Goal: Find specific page/section: Find specific page/section

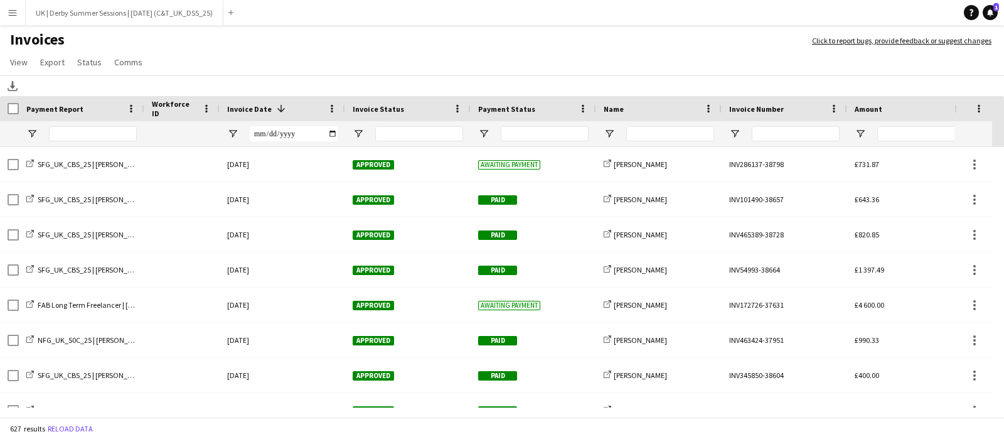
click at [9, 6] on button "Menu" at bounding box center [12, 12] width 25 height 25
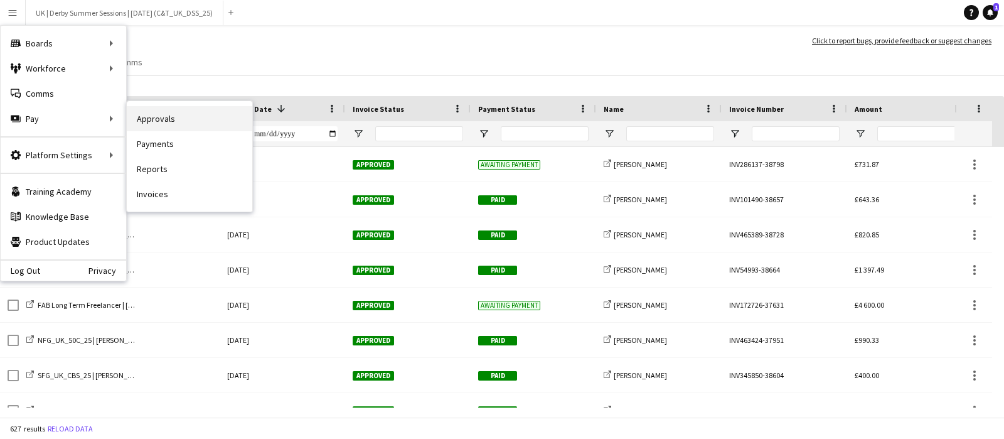
click at [174, 120] on link "Approvals" at bounding box center [189, 118] width 125 height 25
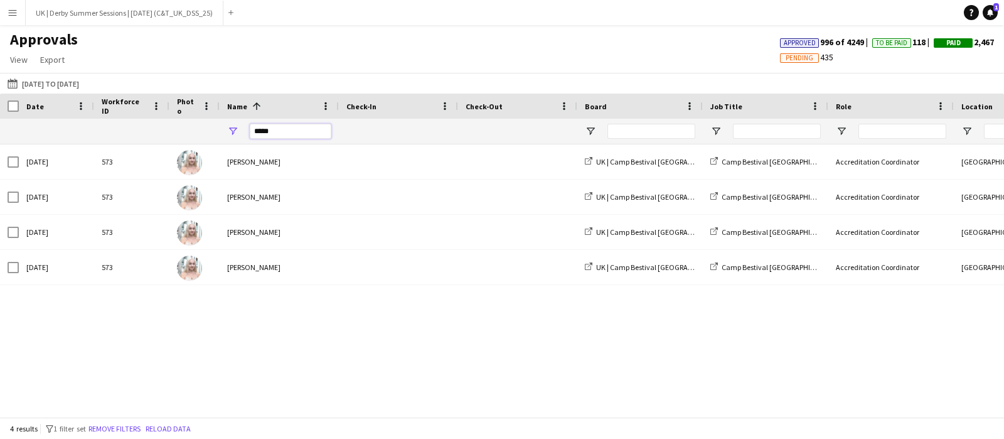
drag, startPoint x: 304, startPoint y: 133, endPoint x: 209, endPoint y: 126, distance: 95.6
type input "****"
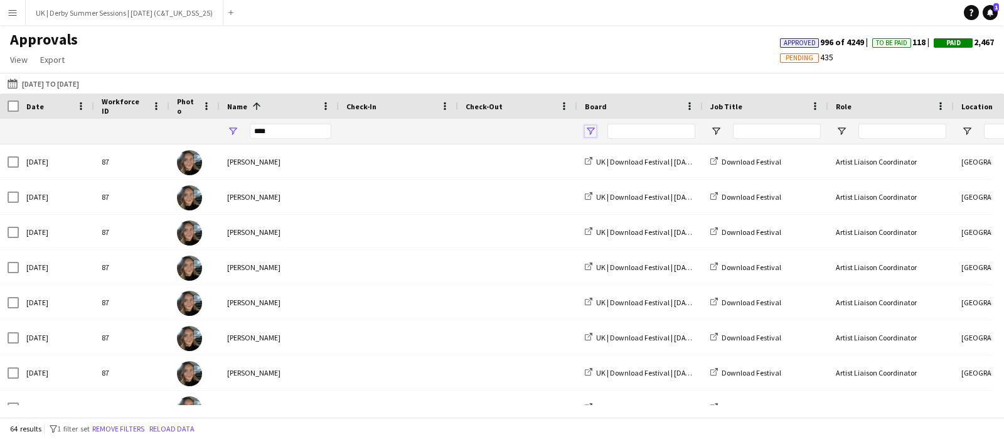
click at [587, 132] on span "Open Filter Menu" at bounding box center [590, 130] width 11 height 11
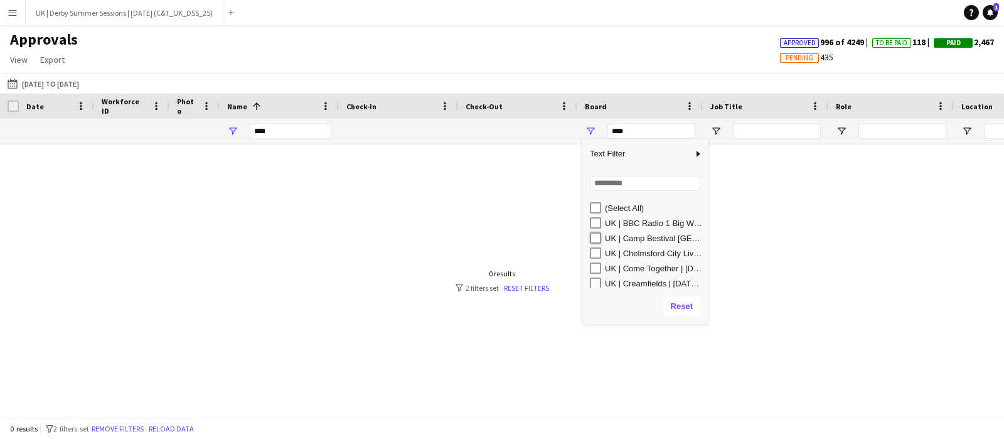
type input "**********"
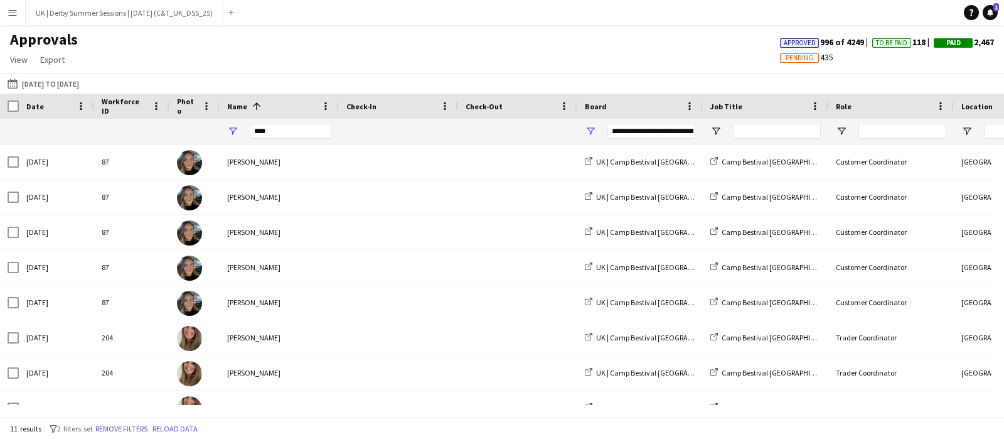
click at [411, 405] on div at bounding box center [496, 411] width 992 height 12
click at [292, 130] on input "****" at bounding box center [291, 131] width 82 height 15
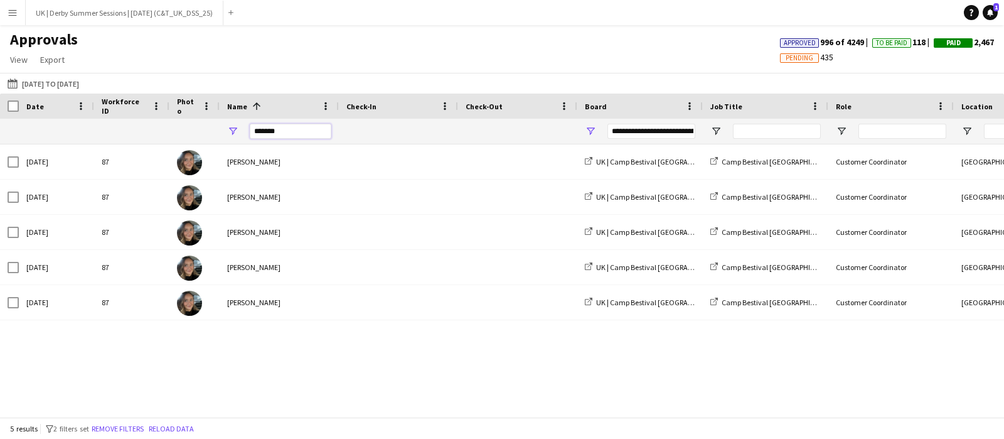
scroll to position [0, 769]
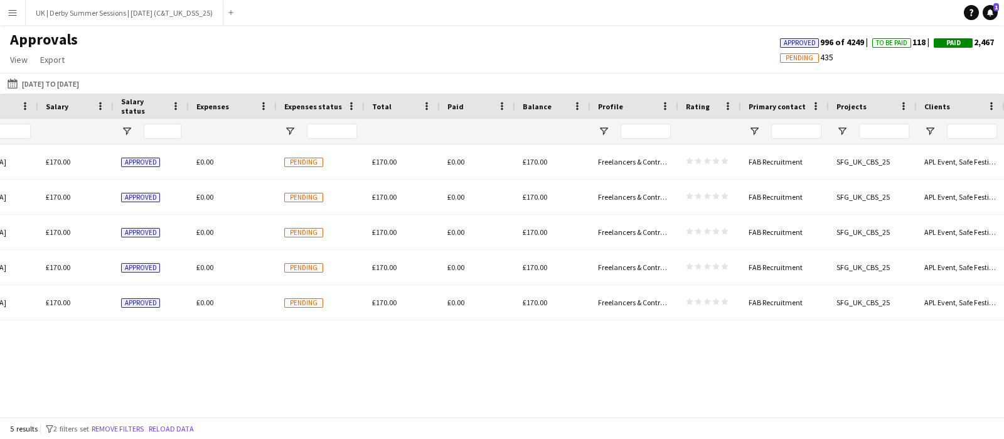
type input "*******"
click at [11, 4] on button "Menu" at bounding box center [12, 12] width 25 height 25
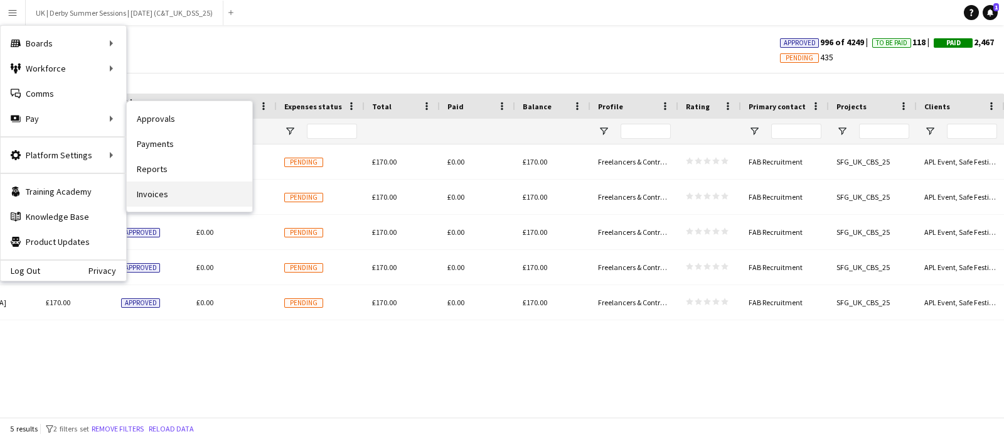
click at [163, 190] on link "Invoices" at bounding box center [189, 193] width 125 height 25
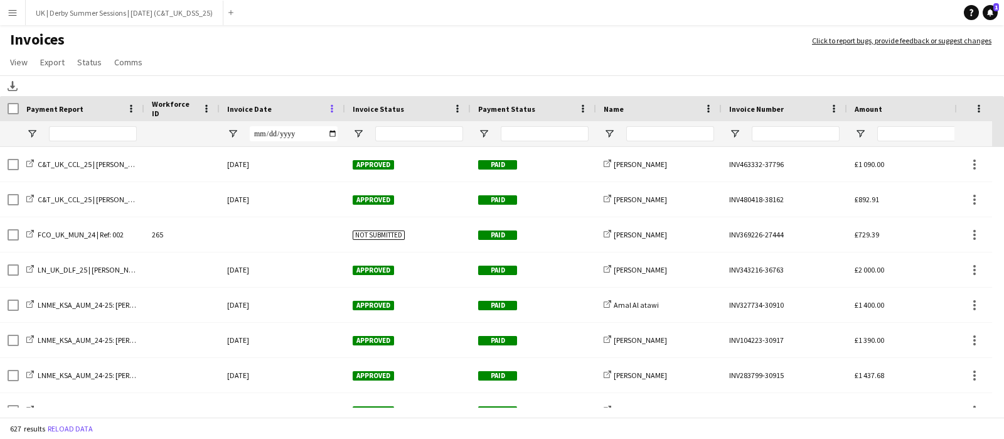
click at [333, 103] on span at bounding box center [331, 108] width 11 height 11
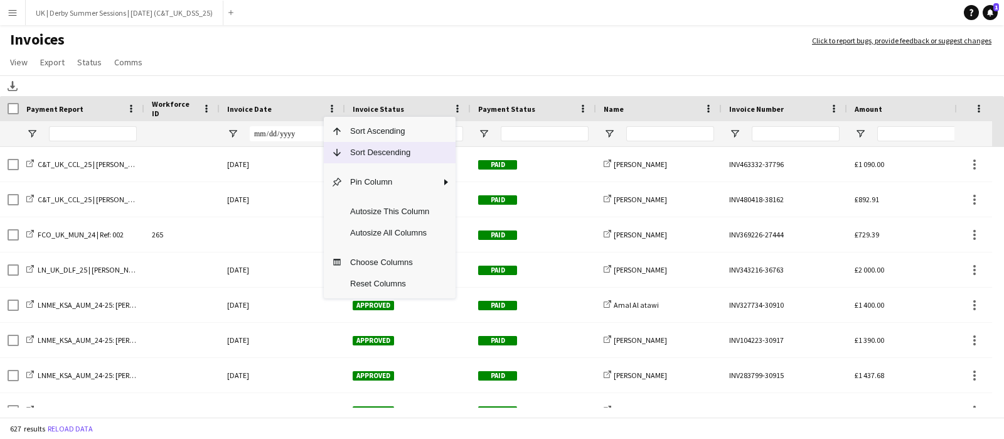
click at [358, 150] on span "Sort Descending" at bounding box center [390, 152] width 94 height 21
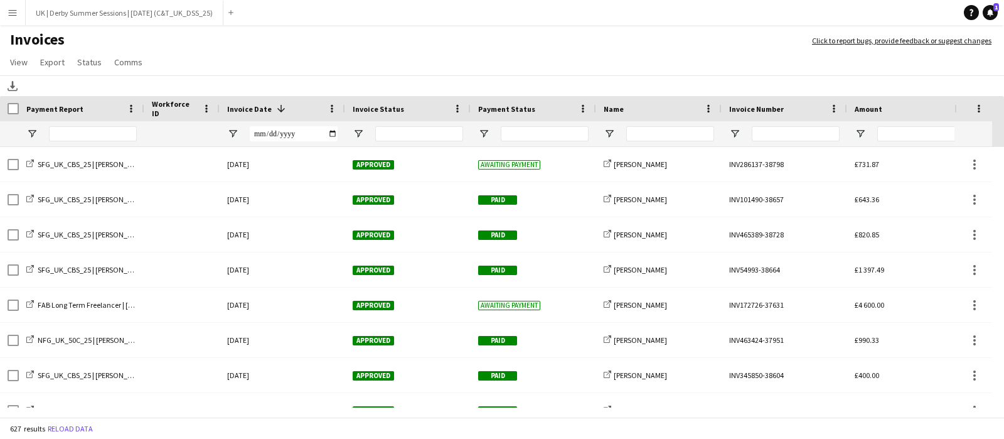
click at [8, 14] on app-icon "Menu" at bounding box center [13, 13] width 10 height 10
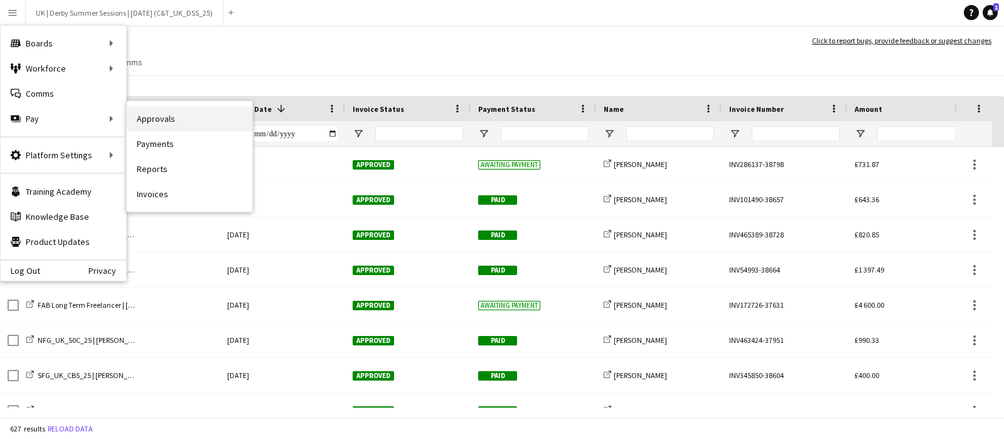
click at [172, 120] on link "Approvals" at bounding box center [189, 118] width 125 height 25
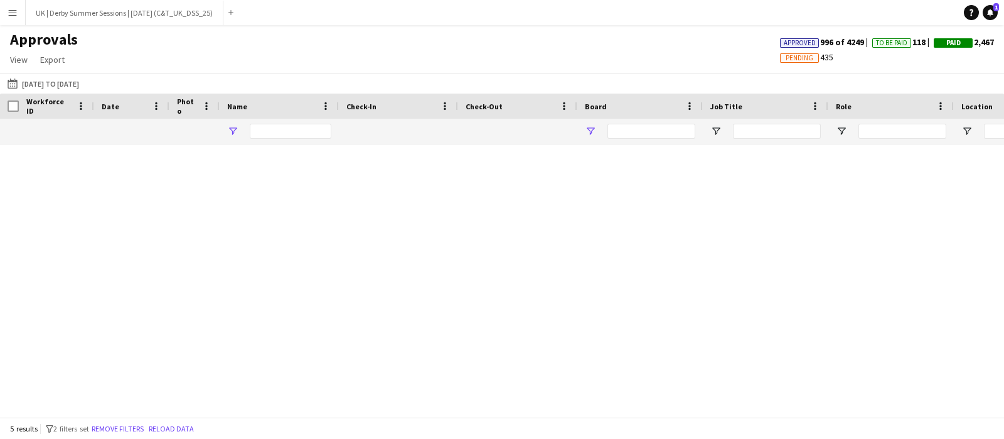
type input "*******"
type input "**********"
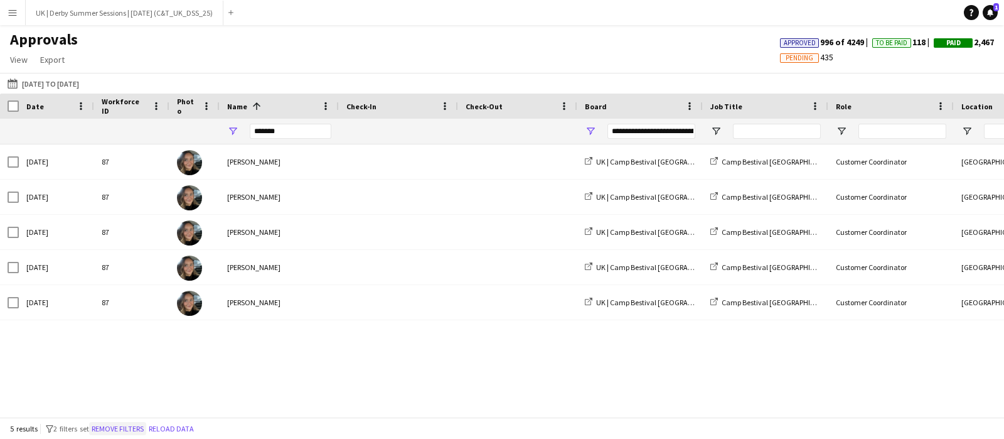
click at [131, 422] on button "Remove filters" at bounding box center [117, 429] width 57 height 14
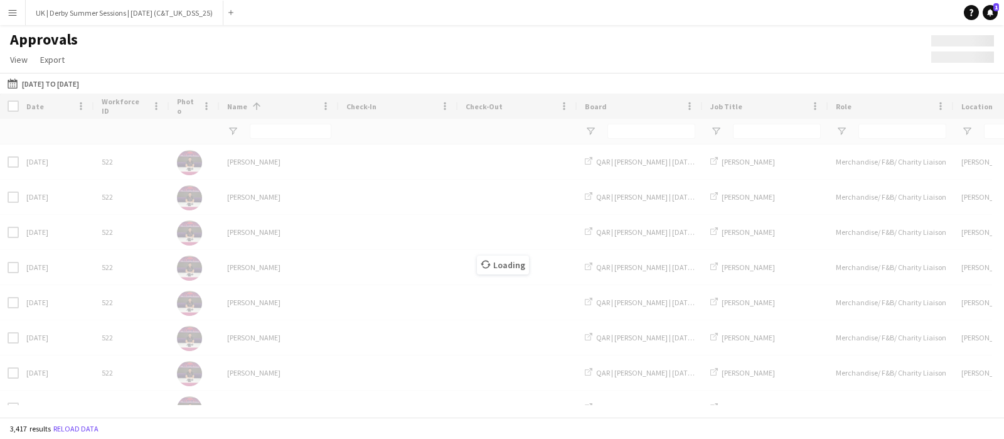
click at [13, 22] on button "Menu" at bounding box center [12, 12] width 25 height 25
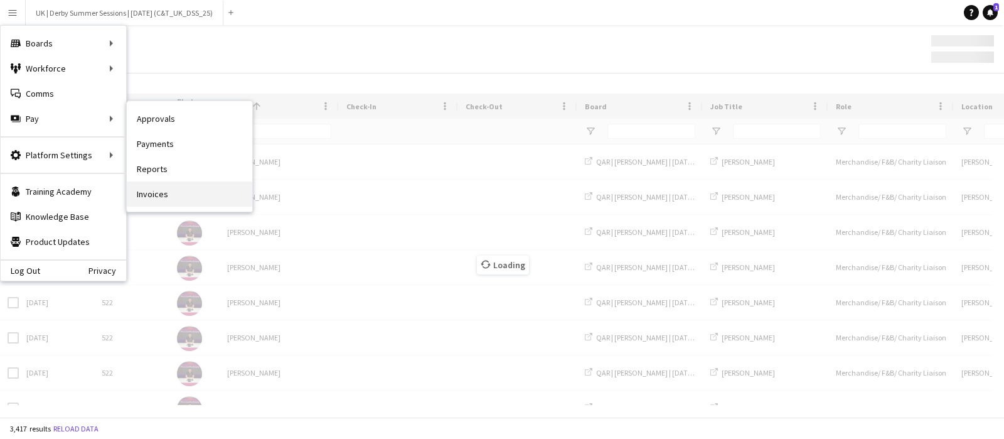
click at [173, 189] on link "Invoices" at bounding box center [189, 193] width 125 height 25
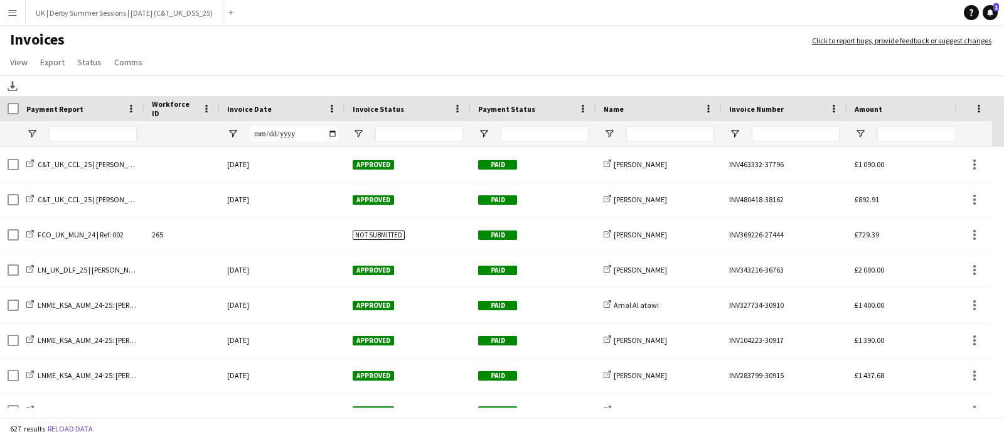
click at [338, 107] on div "Invoice Date" at bounding box center [282, 108] width 125 height 25
click at [333, 105] on span at bounding box center [331, 108] width 11 height 11
click at [332, 103] on span at bounding box center [331, 108] width 11 height 11
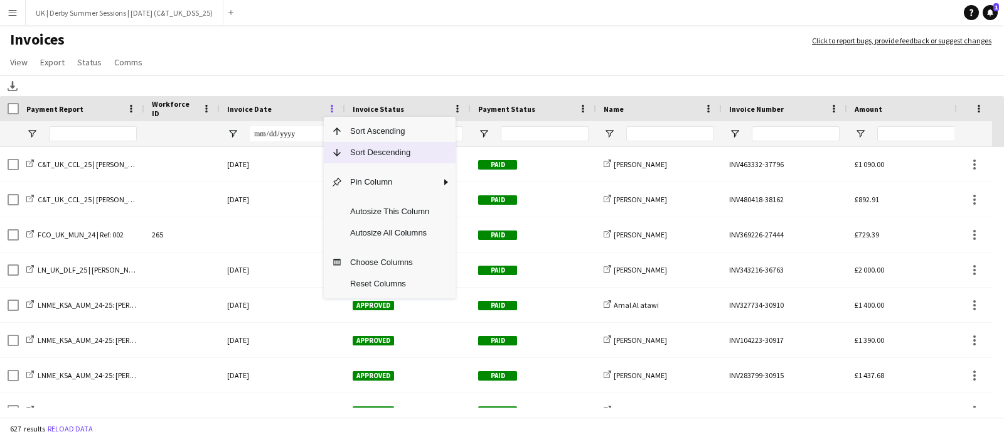
click at [355, 152] on span "Sort Descending" at bounding box center [390, 152] width 94 height 21
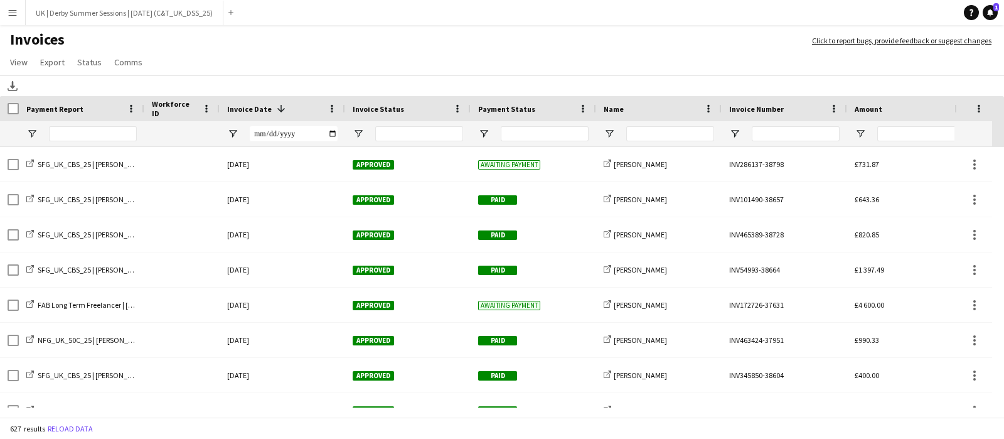
click at [12, 13] on app-icon "Menu" at bounding box center [13, 13] width 10 height 10
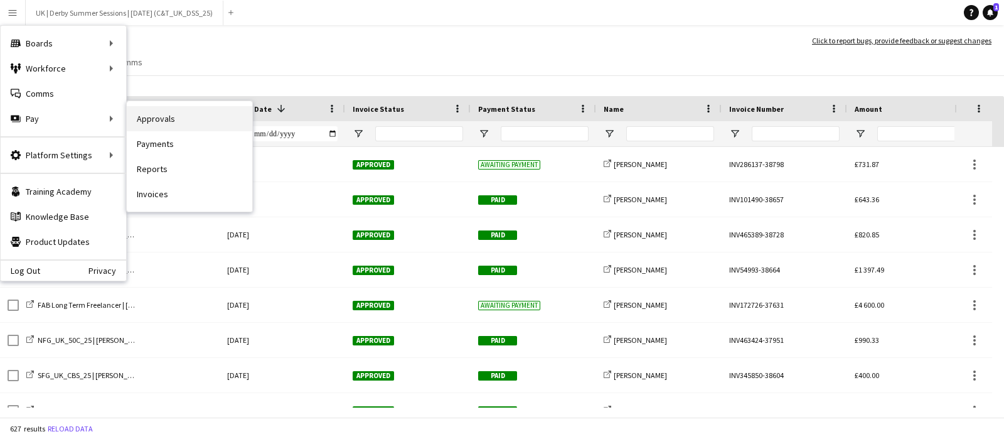
click at [166, 118] on link "Approvals" at bounding box center [189, 118] width 125 height 25
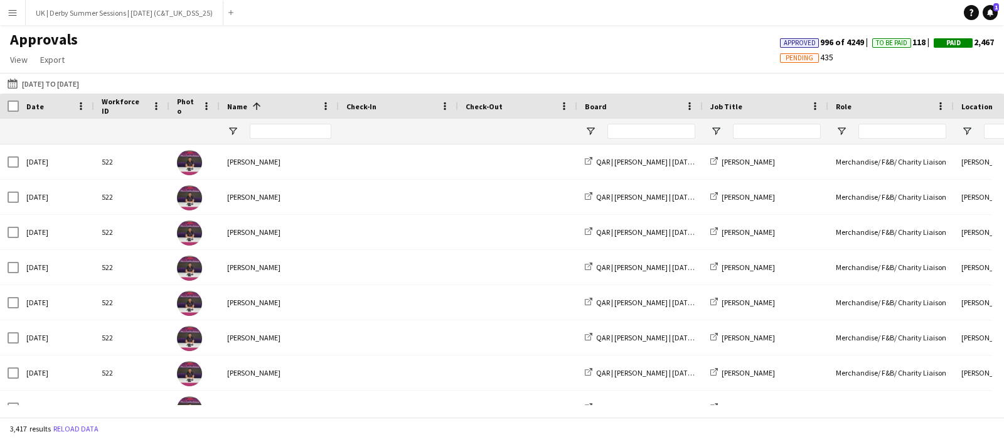
click at [10, 4] on button "Menu" at bounding box center [12, 12] width 25 height 25
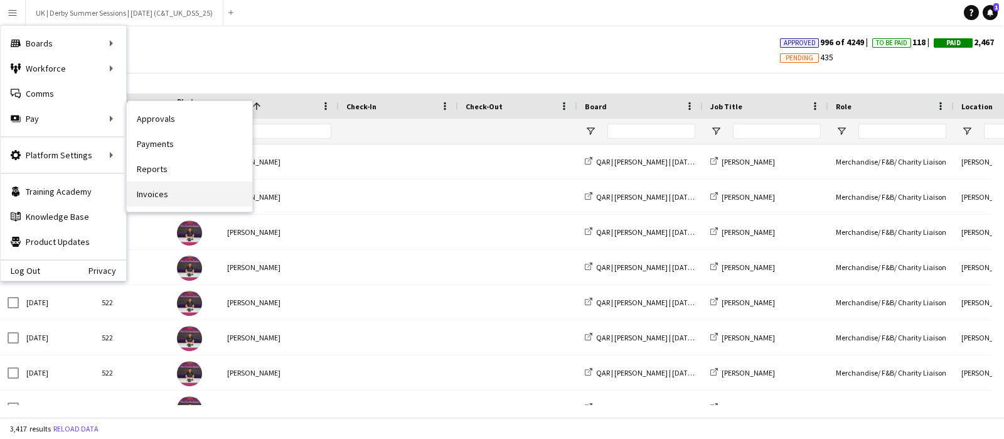
click at [145, 193] on link "Invoices" at bounding box center [189, 193] width 125 height 25
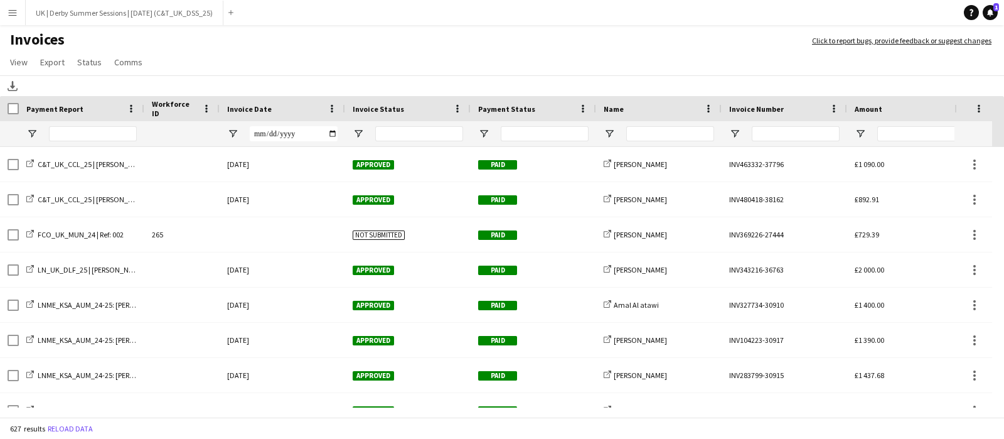
click at [330, 105] on span at bounding box center [331, 108] width 11 height 11
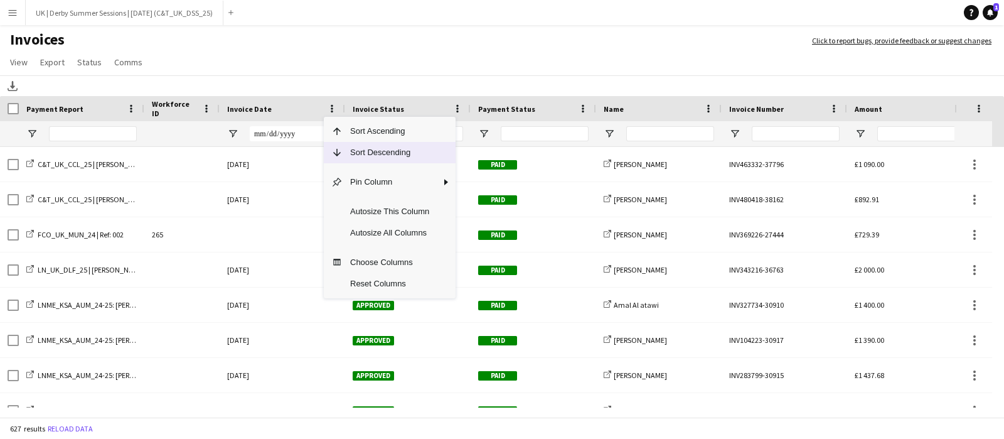
click at [355, 152] on span "Sort Descending" at bounding box center [390, 152] width 94 height 21
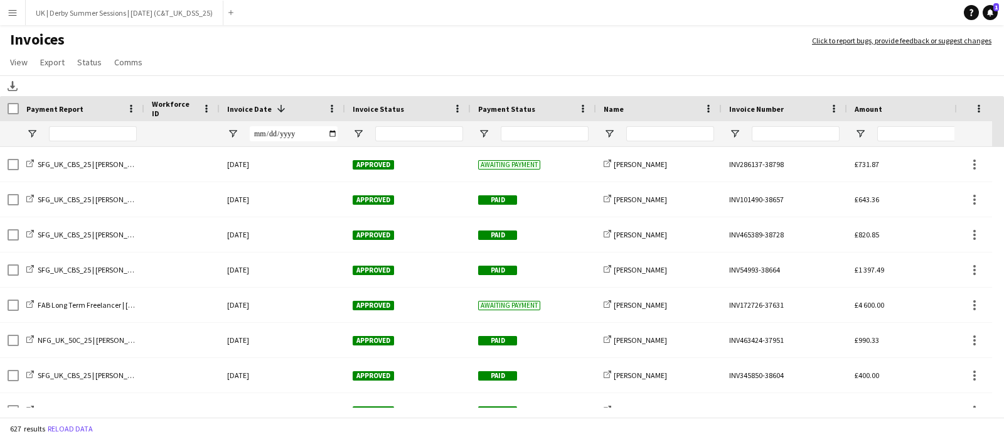
click at [3, 13] on button "Menu" at bounding box center [12, 12] width 25 height 25
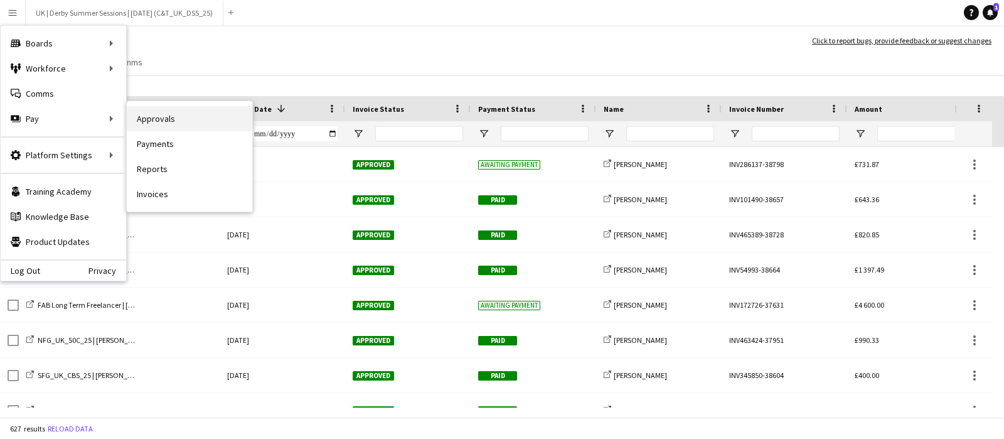
click at [156, 120] on link "Approvals" at bounding box center [189, 118] width 125 height 25
